Goal: Information Seeking & Learning: Learn about a topic

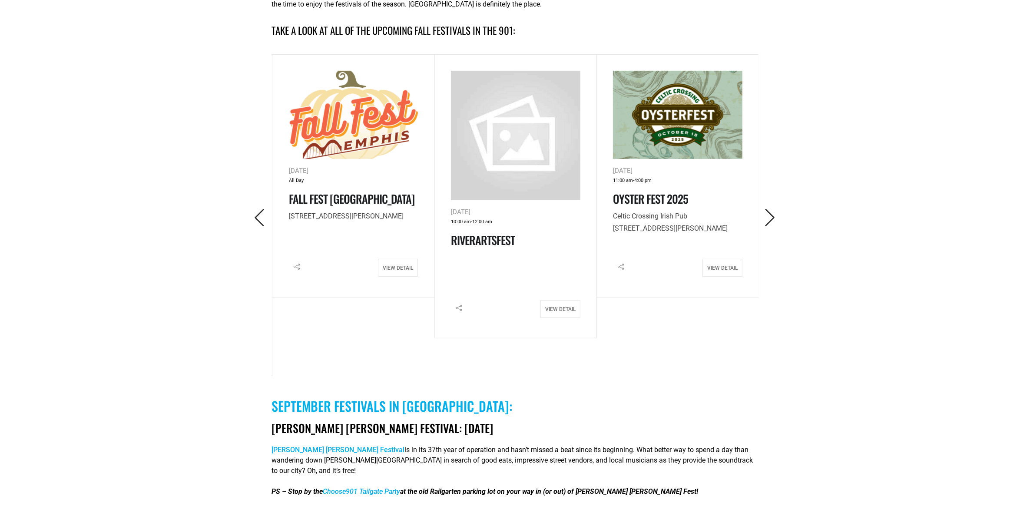
scroll to position [380, 0]
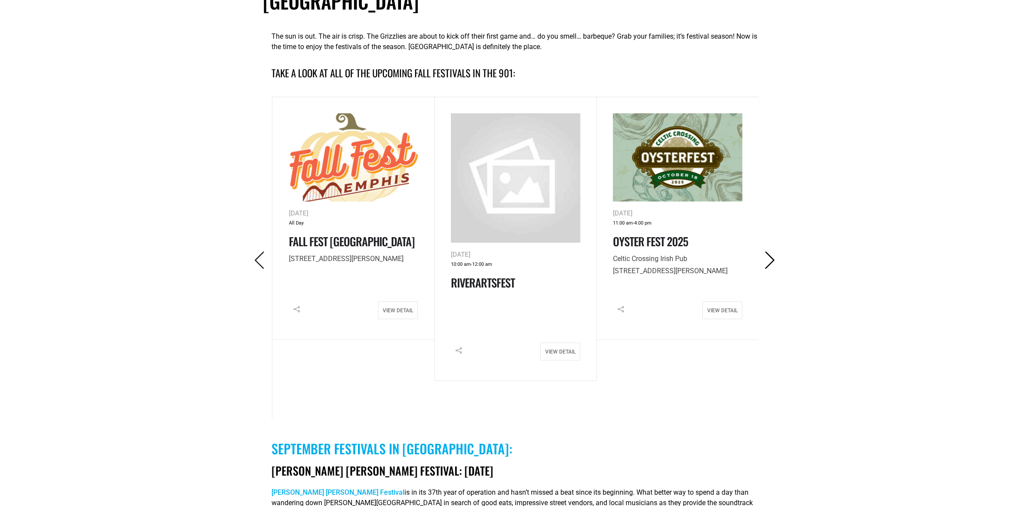
click at [772, 252] on icon "Next" at bounding box center [770, 261] width 18 height 18
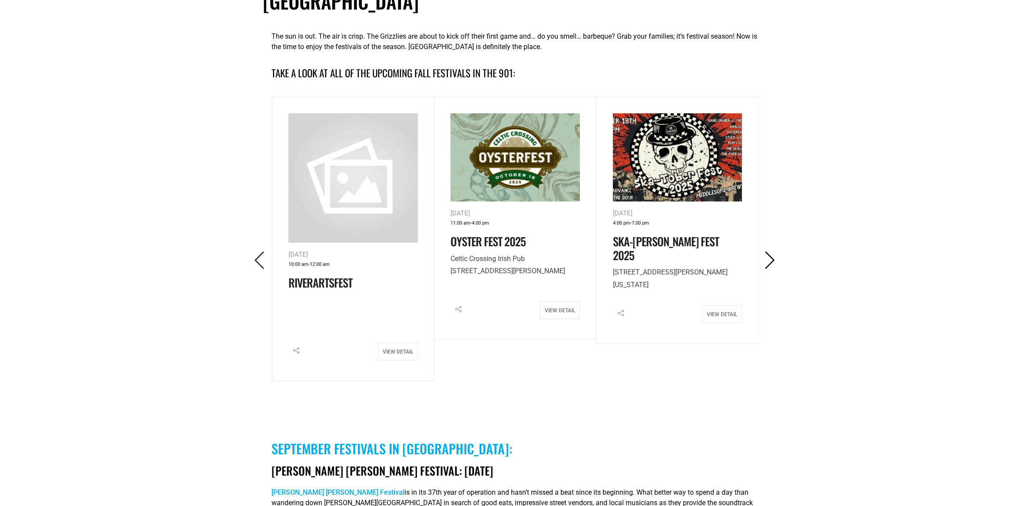
click at [774, 252] on icon "Next" at bounding box center [770, 261] width 18 height 18
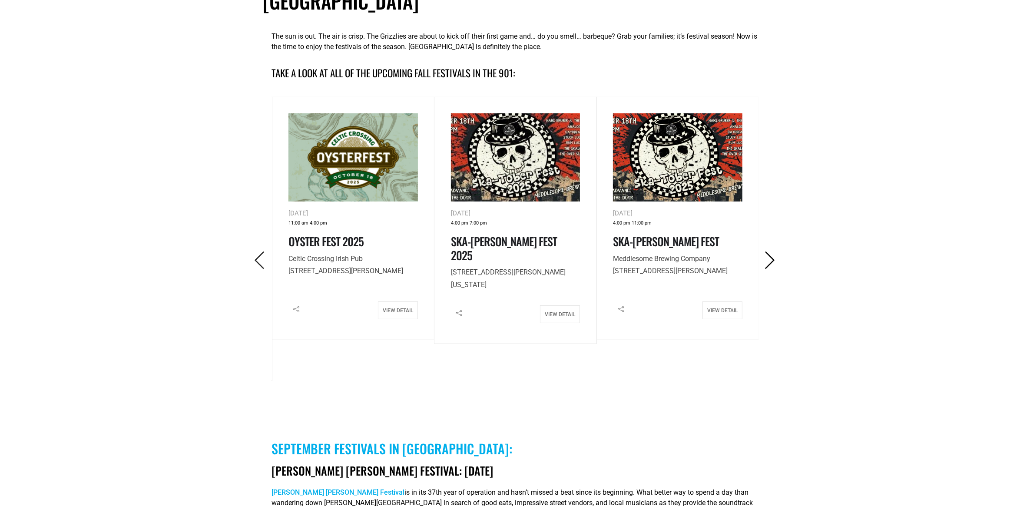
click at [774, 252] on icon "Next" at bounding box center [770, 261] width 18 height 18
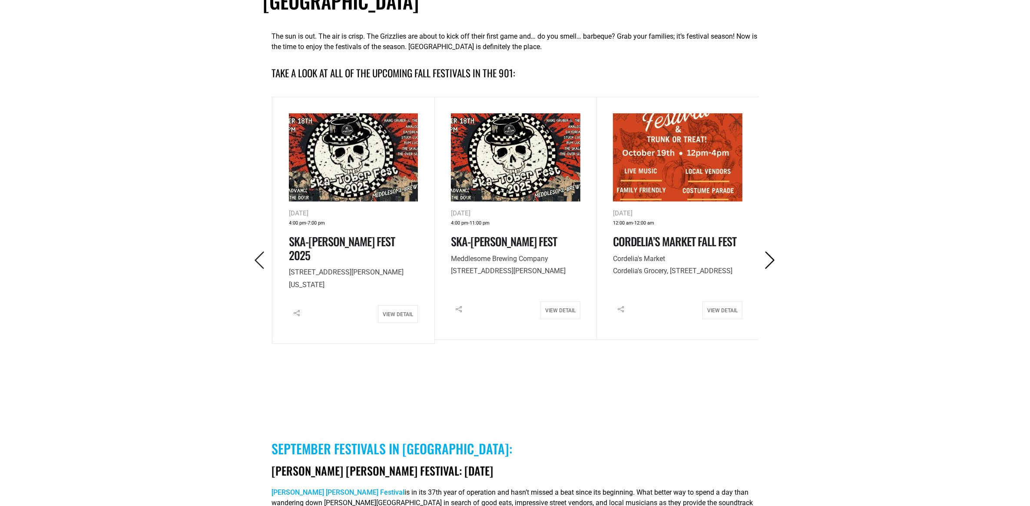
click at [774, 252] on icon "Next" at bounding box center [770, 261] width 18 height 18
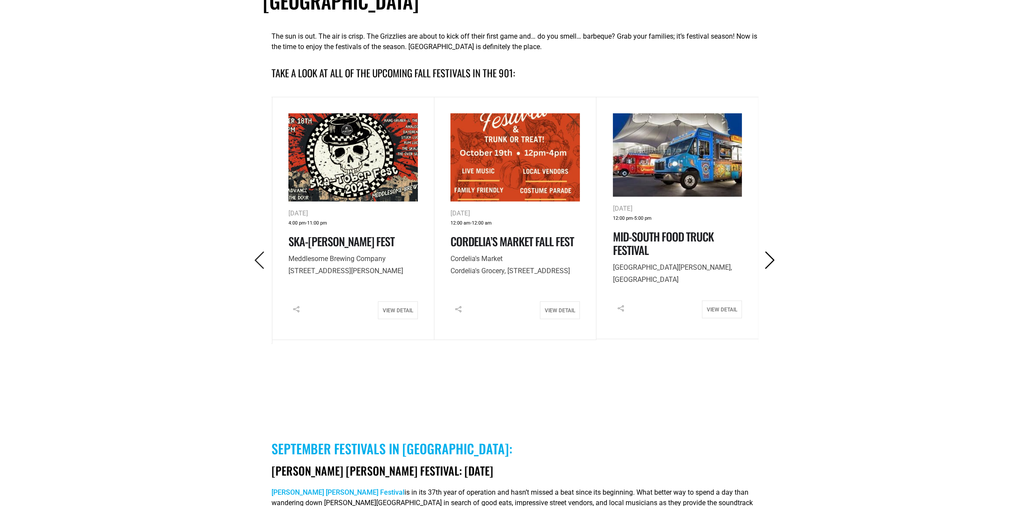
click at [774, 252] on icon "Next" at bounding box center [770, 261] width 18 height 18
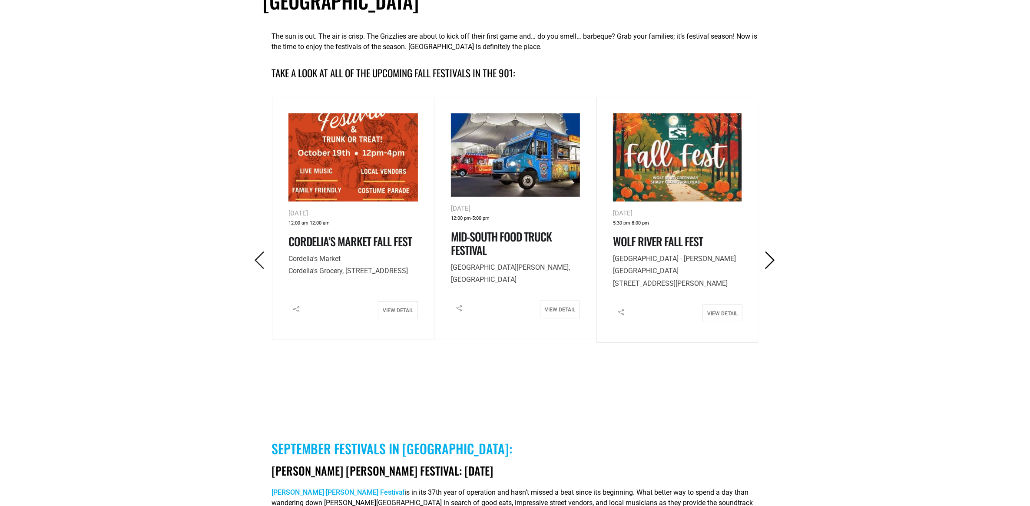
click at [774, 252] on icon "Next" at bounding box center [770, 261] width 18 height 18
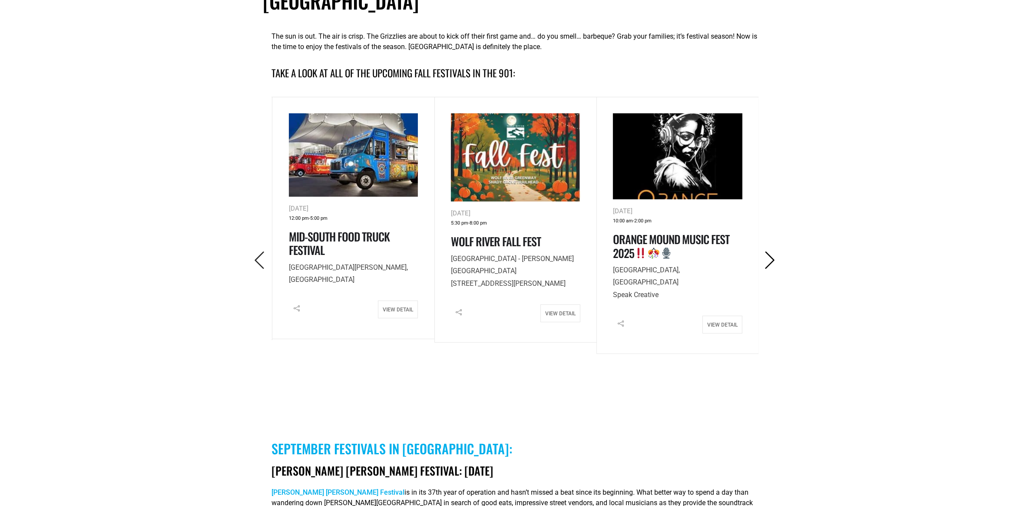
click at [774, 252] on icon "Next" at bounding box center [770, 261] width 18 height 18
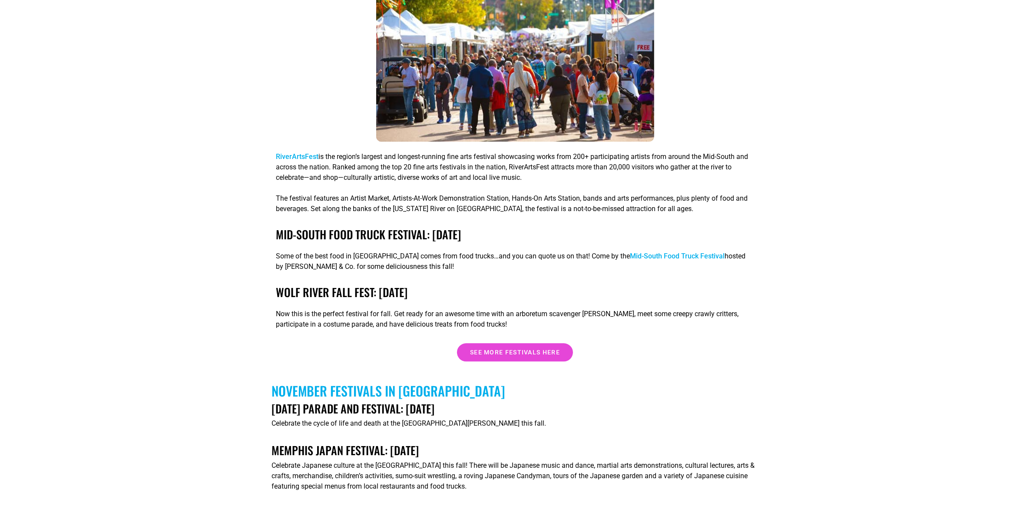
scroll to position [2390, 0]
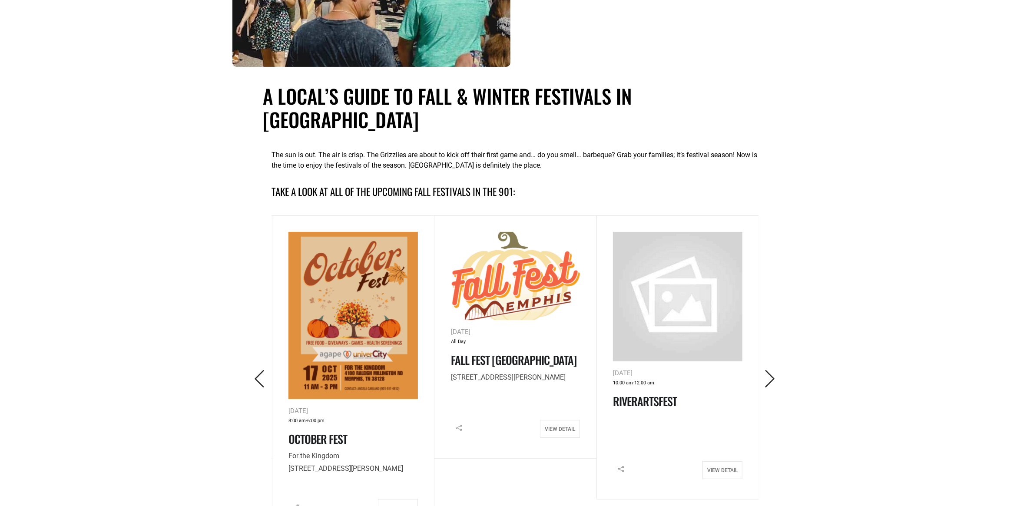
scroll to position [272, 0]
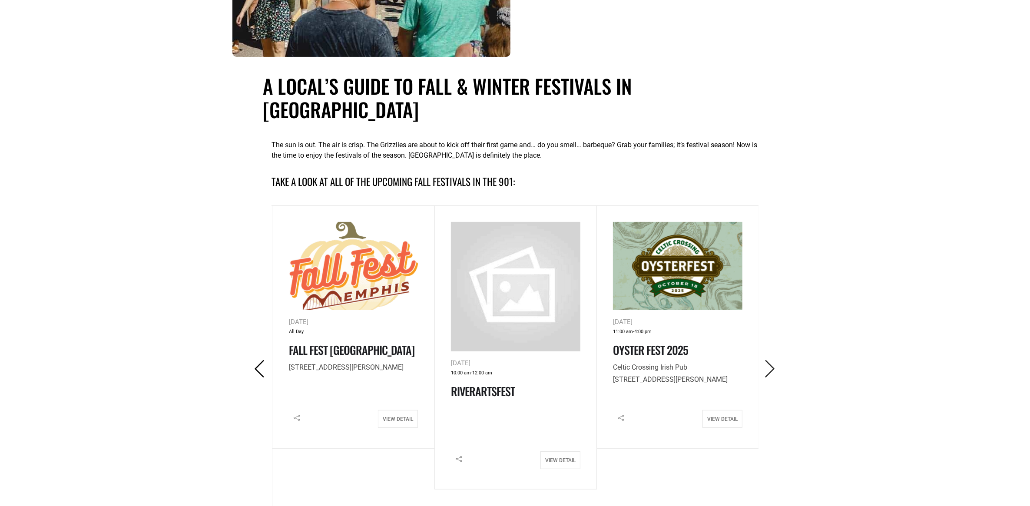
click at [255, 360] on icon "Previous" at bounding box center [260, 369] width 18 height 18
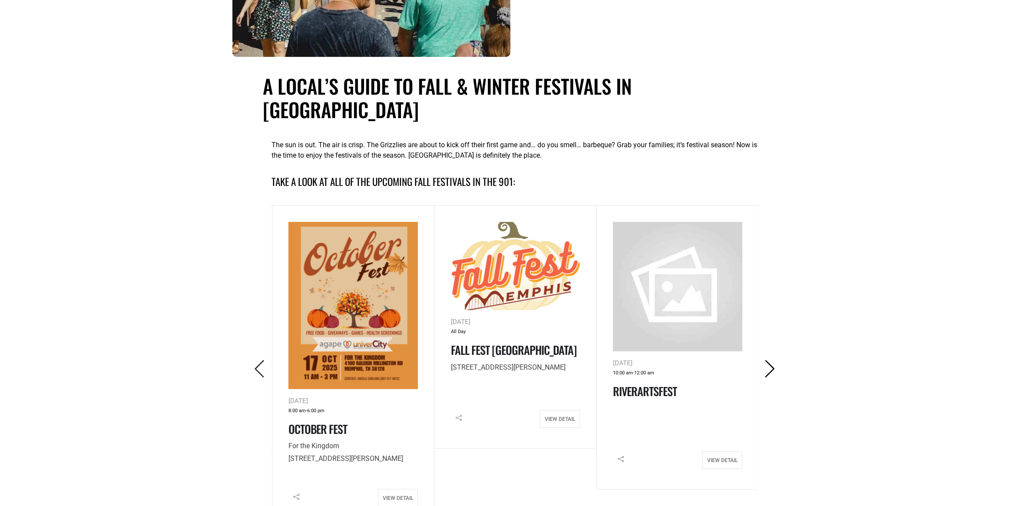
click at [772, 360] on icon "Next" at bounding box center [770, 369] width 18 height 18
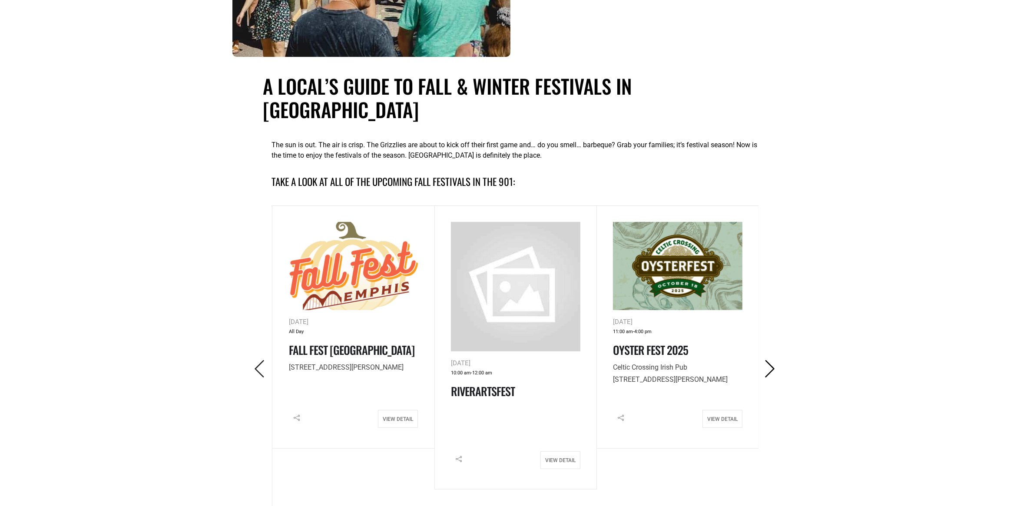
click at [772, 360] on icon "Next" at bounding box center [770, 369] width 18 height 18
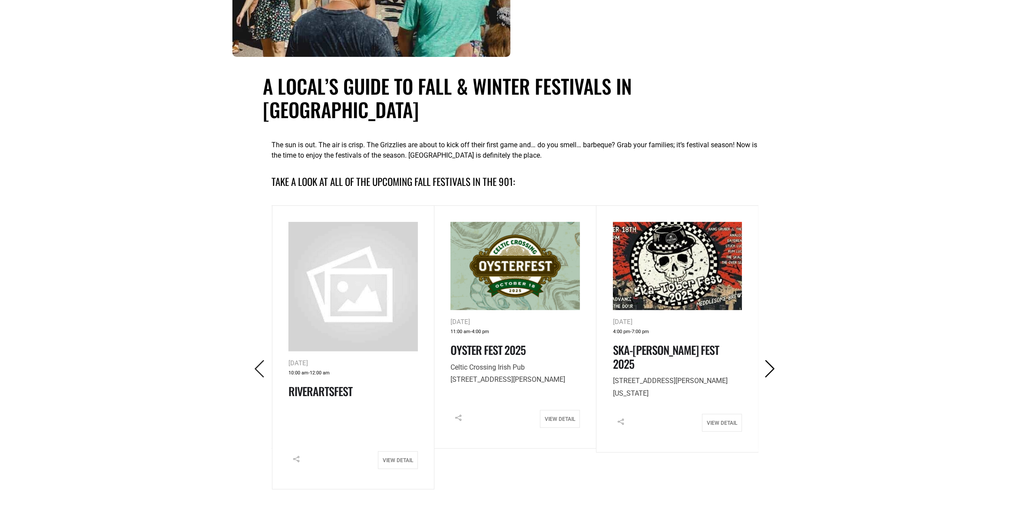
click at [772, 360] on icon "Next" at bounding box center [770, 369] width 18 height 18
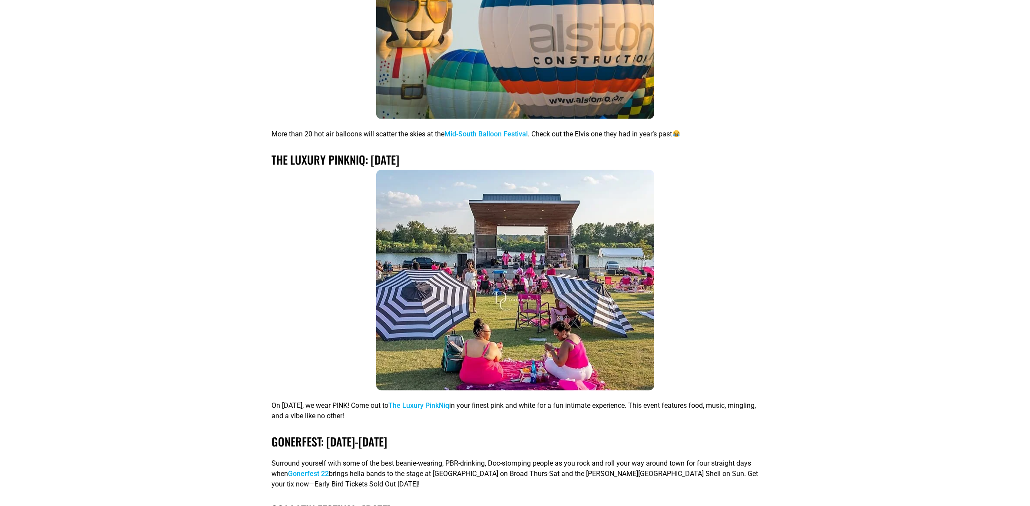
scroll to position [1141, 0]
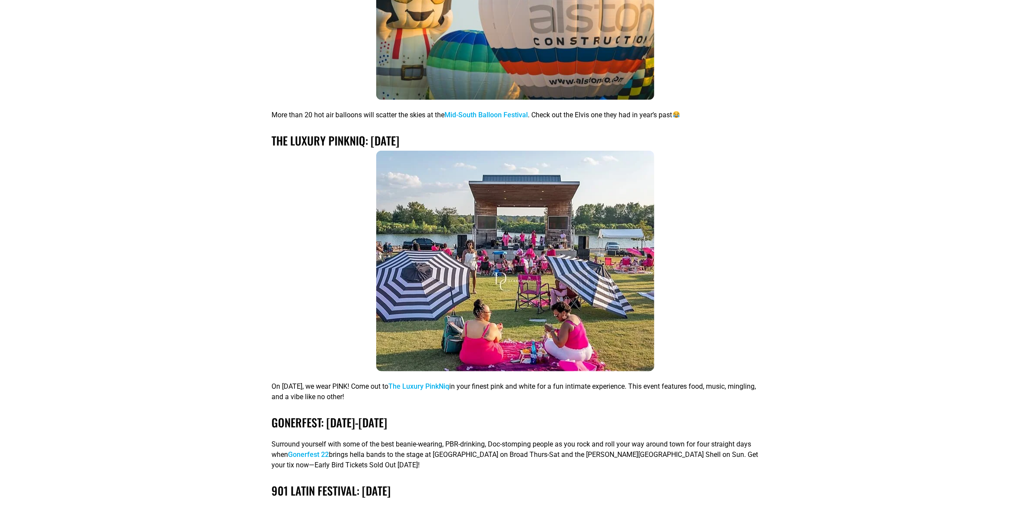
click at [450, 382] on link "The Luxury PinkNiq" at bounding box center [419, 386] width 61 height 8
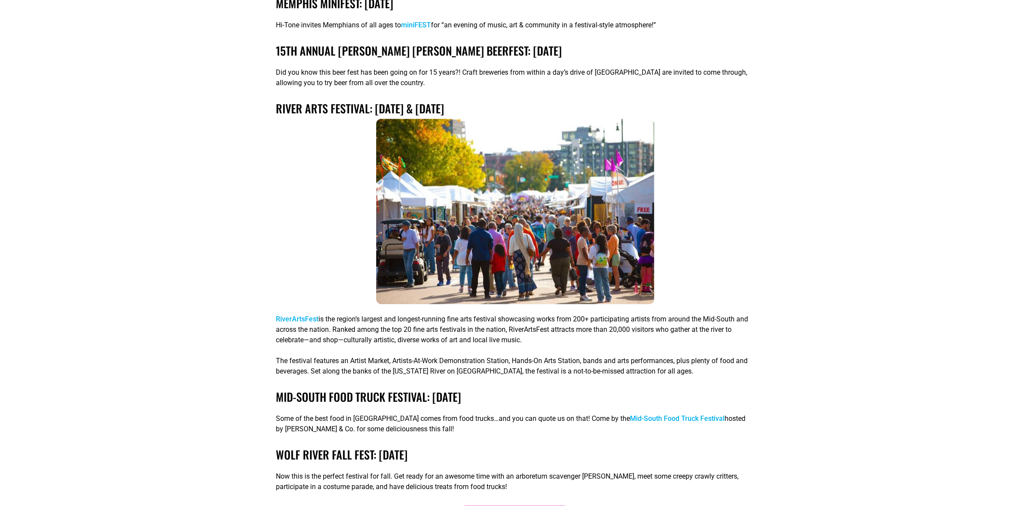
scroll to position [2227, 0]
